Goal: Transaction & Acquisition: Purchase product/service

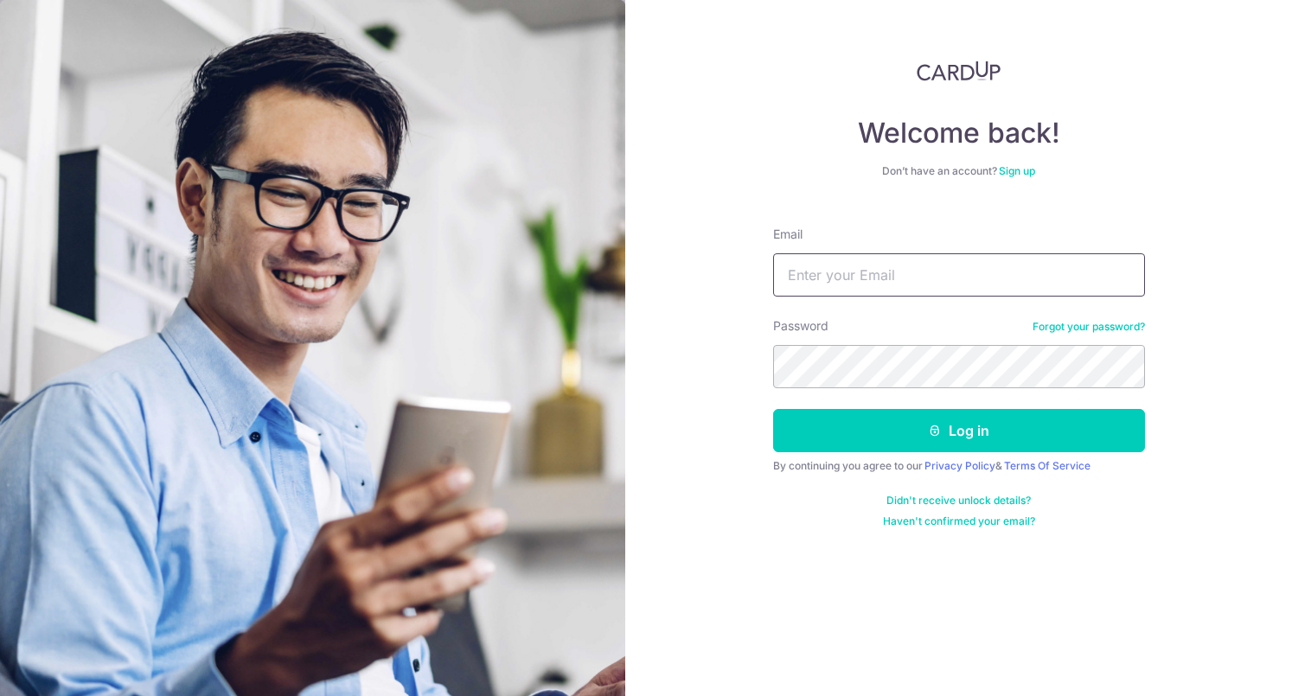
click at [864, 277] on input "Email" at bounding box center [959, 274] width 372 height 43
type input "[EMAIL_ADDRESS][DOMAIN_NAME]"
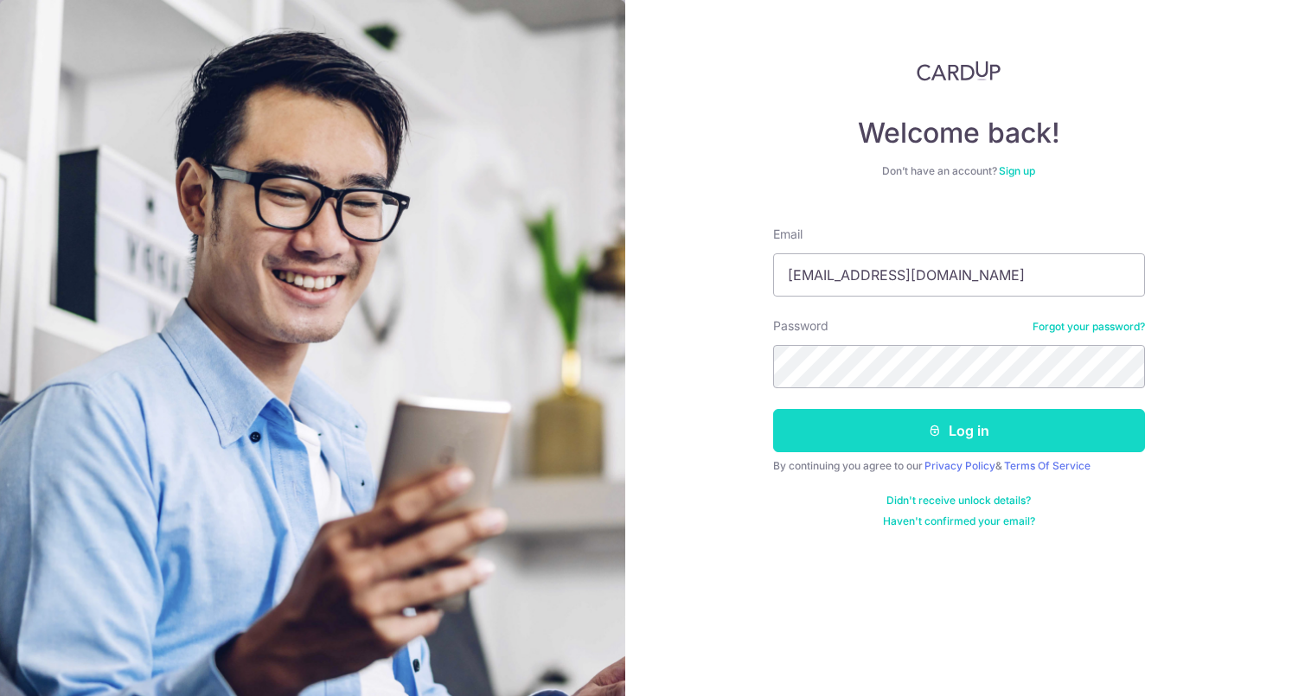
click at [899, 430] on button "Log in" at bounding box center [959, 430] width 372 height 43
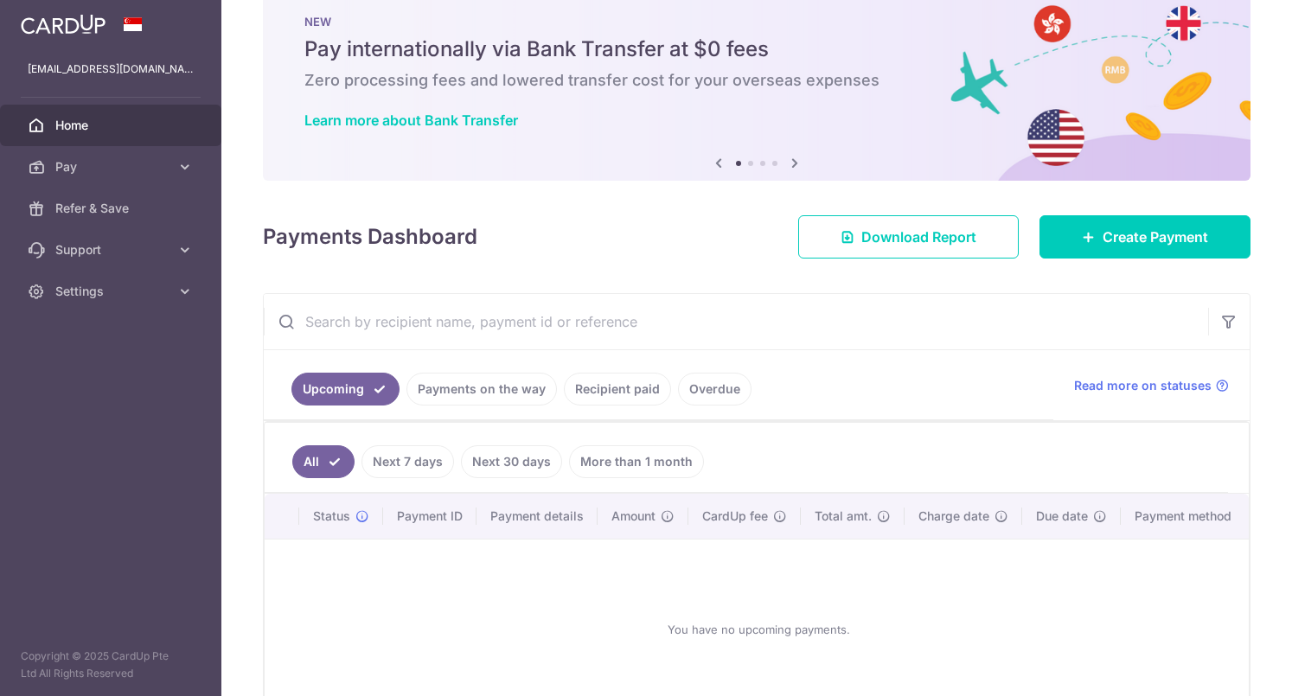
scroll to position [48, 0]
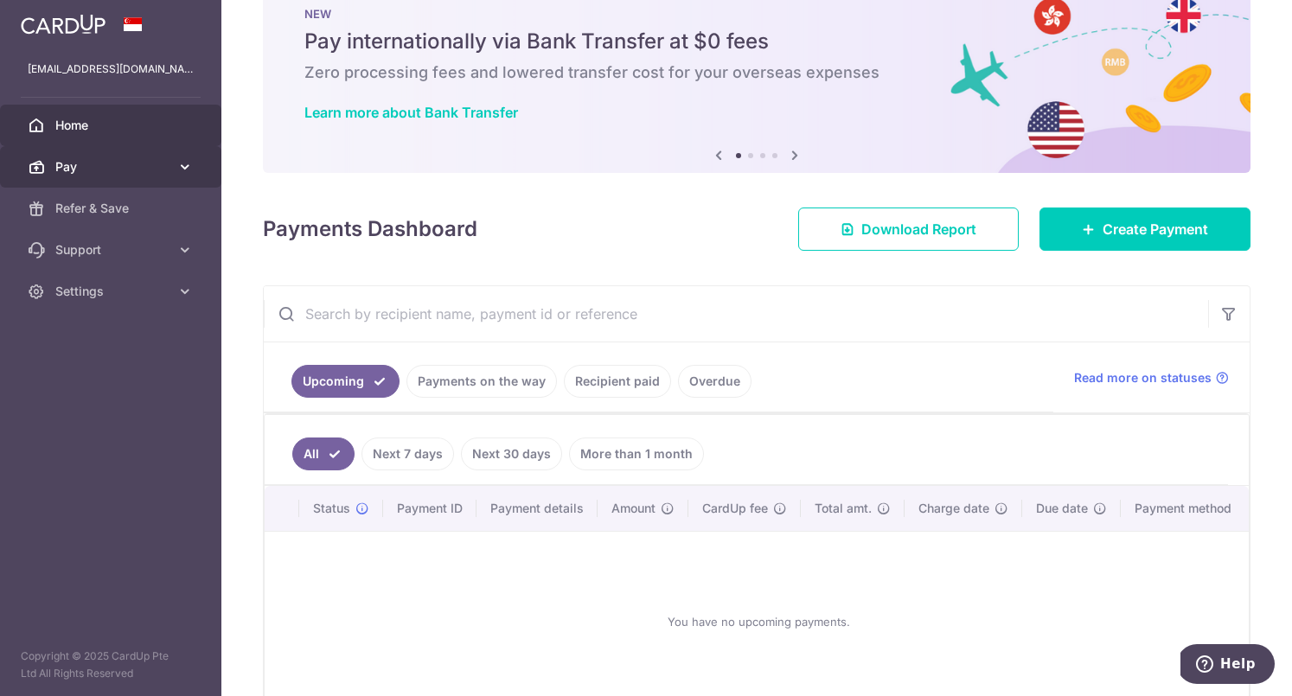
click at [178, 179] on link "Pay" at bounding box center [110, 167] width 221 height 42
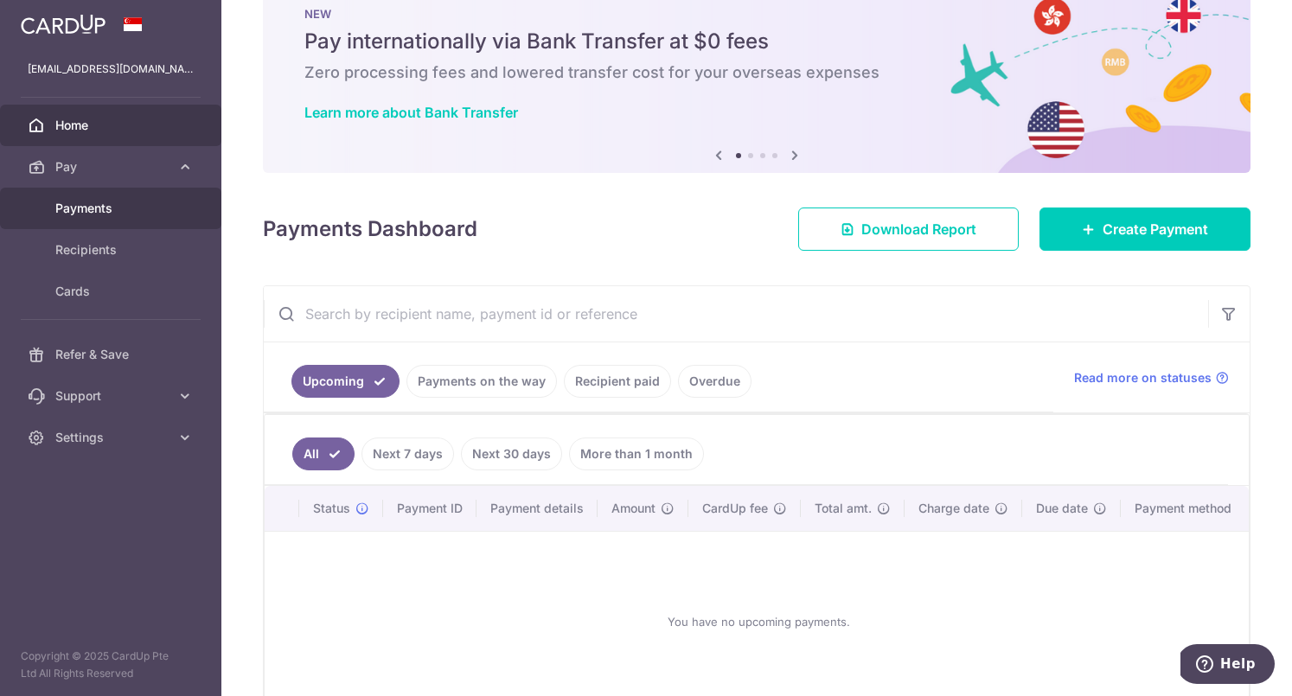
click at [93, 228] on link "Payments" at bounding box center [110, 209] width 221 height 42
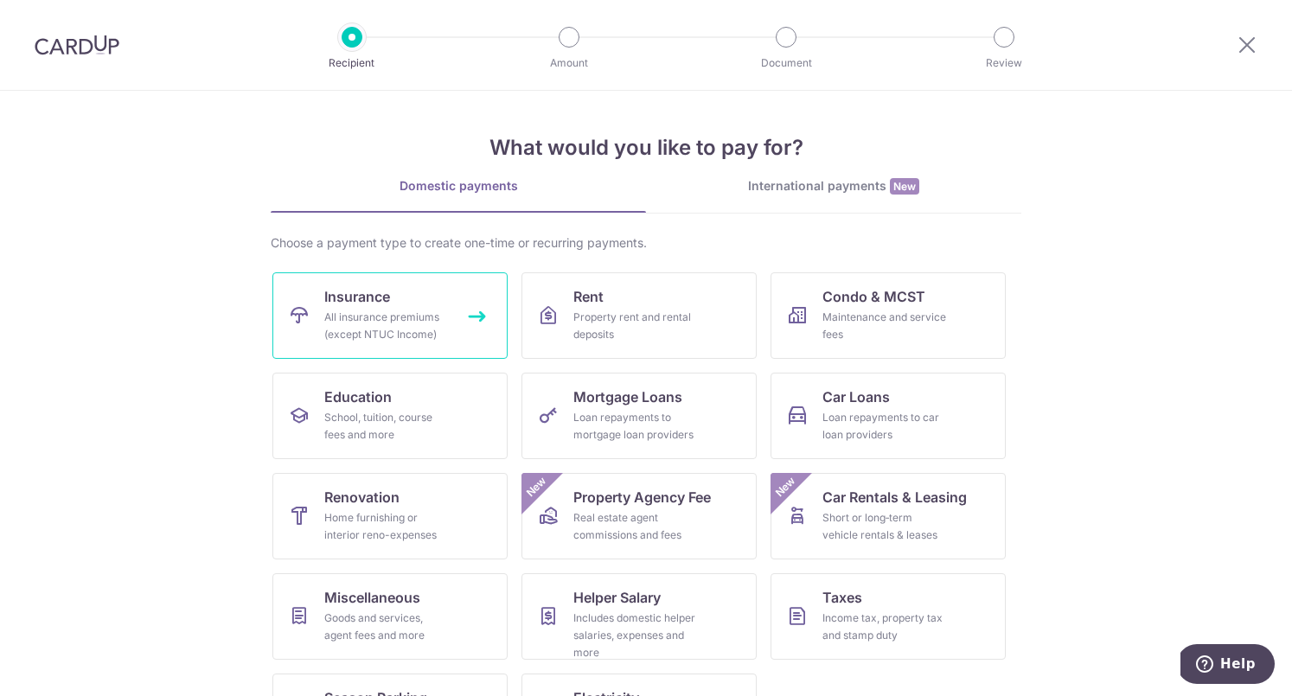
click at [371, 295] on span "Insurance" at bounding box center [357, 296] width 66 height 21
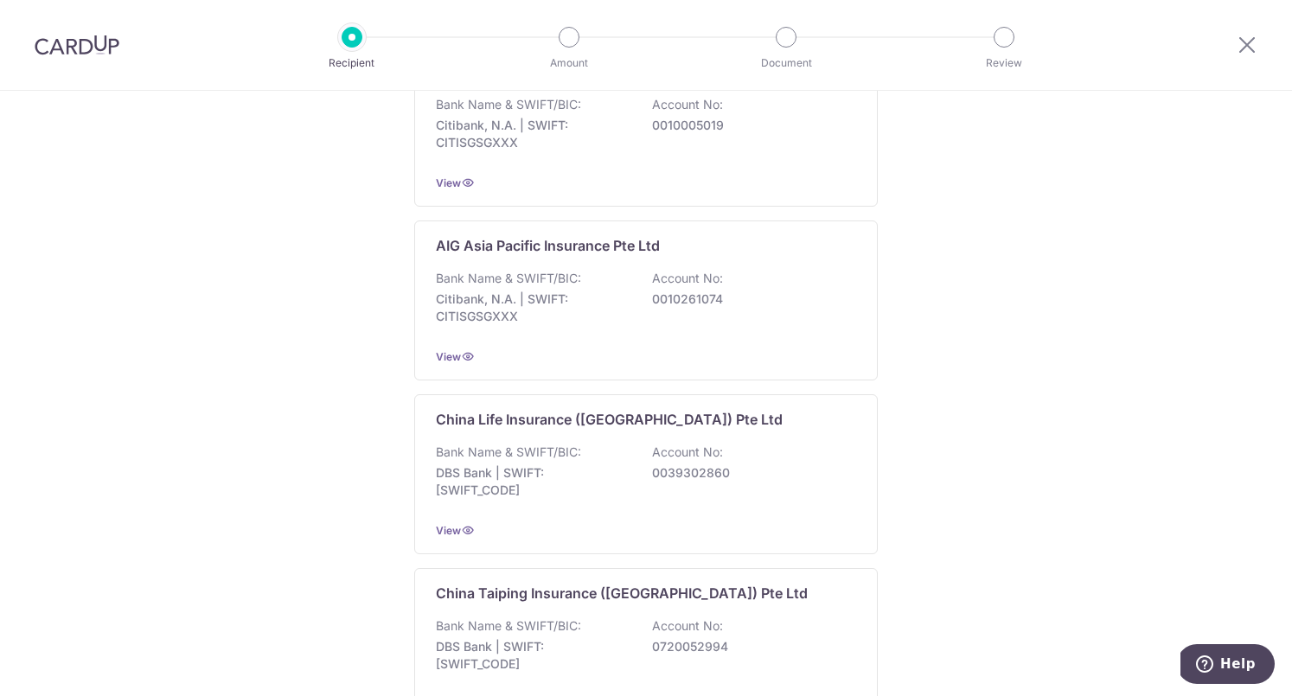
scroll to position [470, 0]
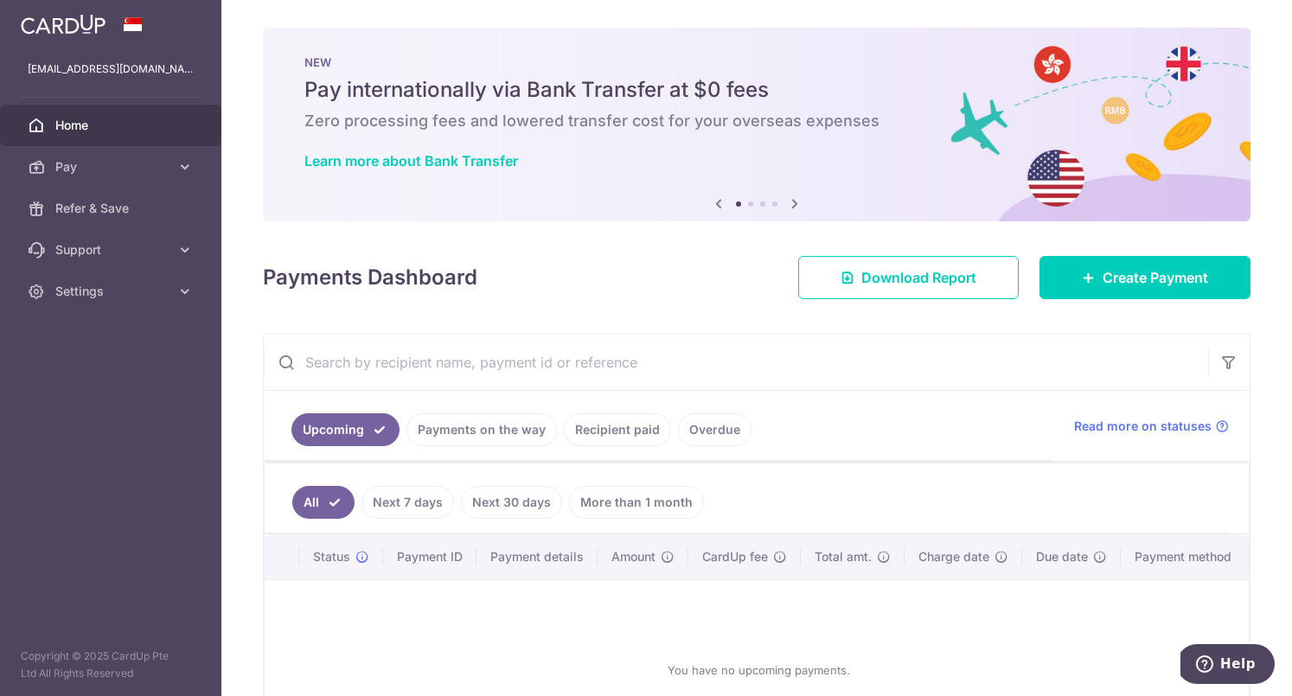
scroll to position [149, 0]
